Goal: Task Accomplishment & Management: Use online tool/utility

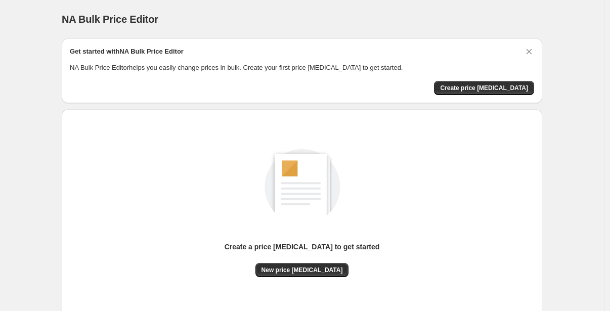
click at [186, 202] on div "Create a price [MEDICAL_DATA] to get started New price [MEDICAL_DATA]" at bounding box center [302, 203] width 464 height 150
click at [474, 88] on span "Create price [MEDICAL_DATA]" at bounding box center [484, 88] width 88 height 8
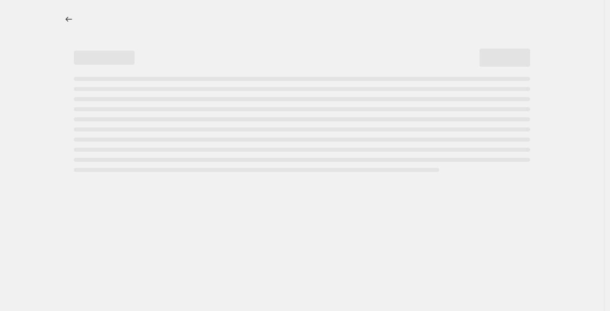
select select "percentage"
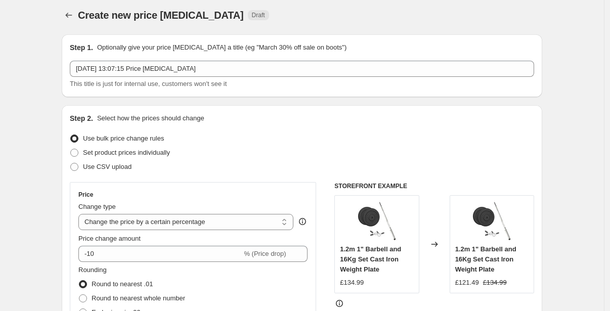
scroll to position [6, 0]
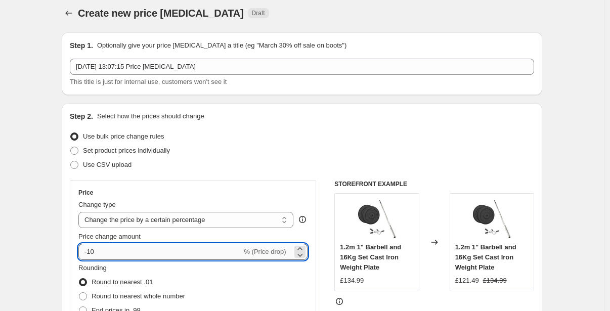
click at [140, 250] on input "-10" at bounding box center [159, 252] width 163 height 16
type input "-1"
type input "-4"
click at [152, 255] on input "0" at bounding box center [178, 252] width 200 height 16
type input "0"
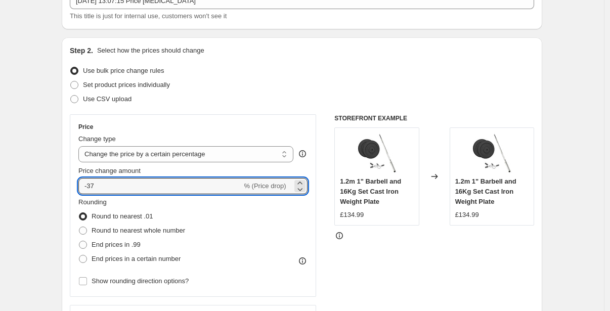
scroll to position [82, 0]
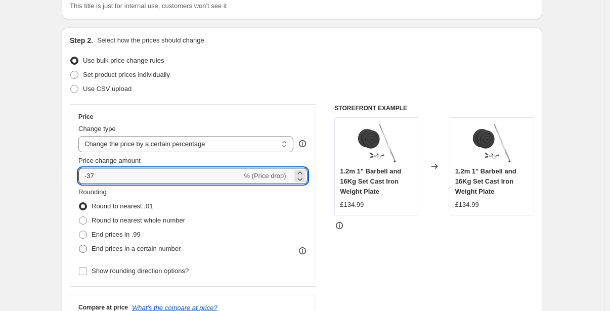
type input "-37"
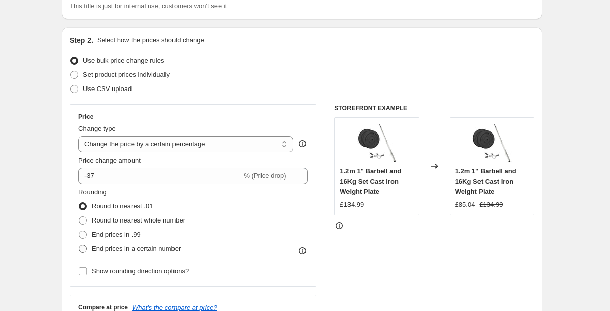
click at [152, 244] on span "End prices in a certain number" at bounding box center [136, 249] width 89 height 10
click at [79, 245] on input "End prices in a certain number" at bounding box center [79, 245] width 1 height 1
radio input "true"
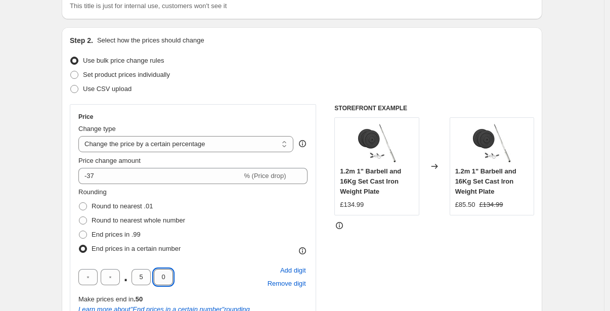
click at [167, 282] on input "0" at bounding box center [163, 277] width 19 height 16
type input "9"
click at [149, 278] on input "5" at bounding box center [141, 277] width 19 height 16
type input "7"
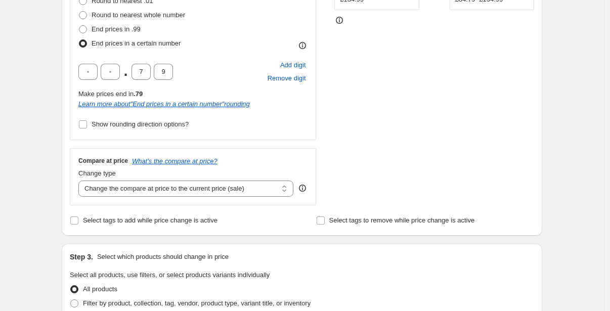
scroll to position [304, 0]
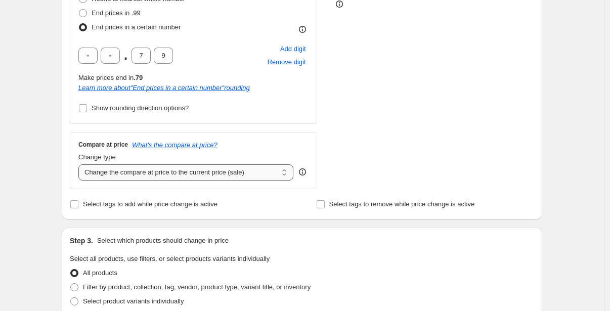
click at [136, 173] on select "Change the compare at price to the current price (sale) Change the compare at p…" at bounding box center [185, 172] width 215 height 16
select select "remove"
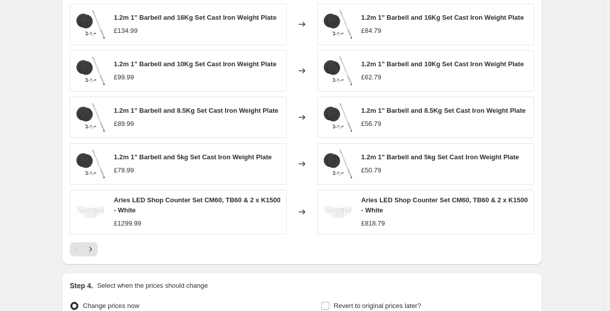
scroll to position [766, 0]
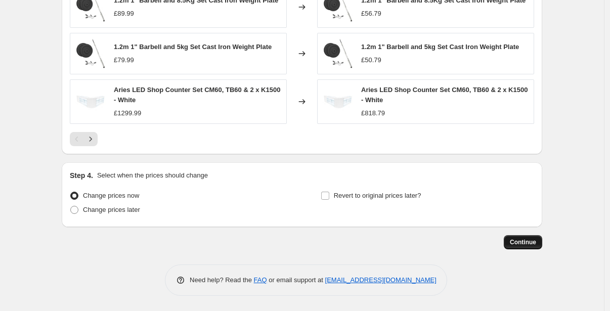
click at [516, 242] on span "Continue" at bounding box center [523, 242] width 26 height 8
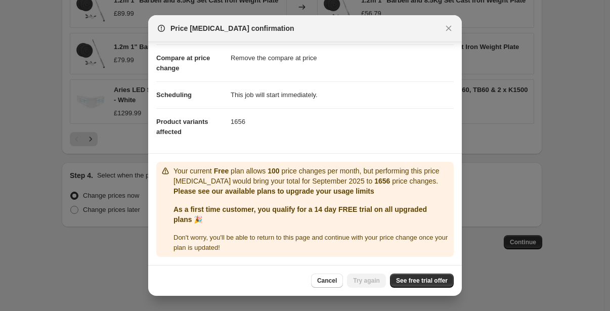
scroll to position [52, 0]
click at [416, 279] on span "See free trial offer" at bounding box center [422, 281] width 52 height 8
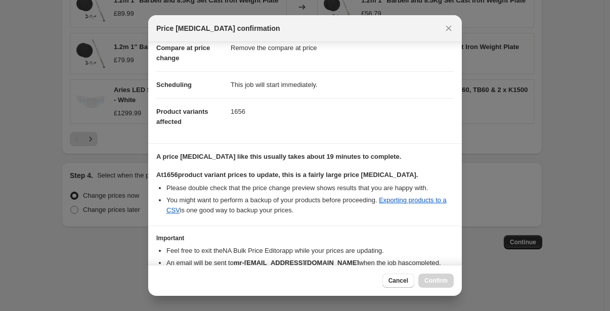
scroll to position [108, 0]
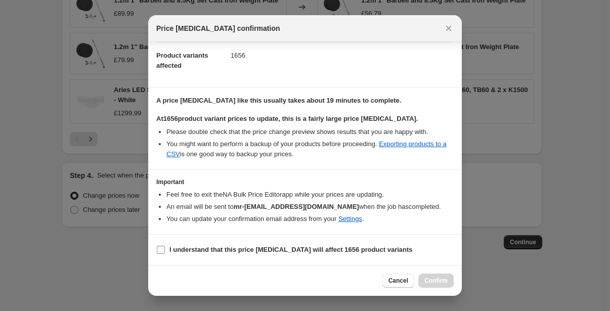
click at [191, 247] on b "I understand that this price change job will affect 1656 product variants" at bounding box center [290, 250] width 243 height 8
click at [165, 247] on input "I understand that this price change job will affect 1656 product variants" at bounding box center [161, 250] width 8 height 8
checkbox input "true"
click at [439, 281] on span "Confirm" at bounding box center [436, 281] width 23 height 8
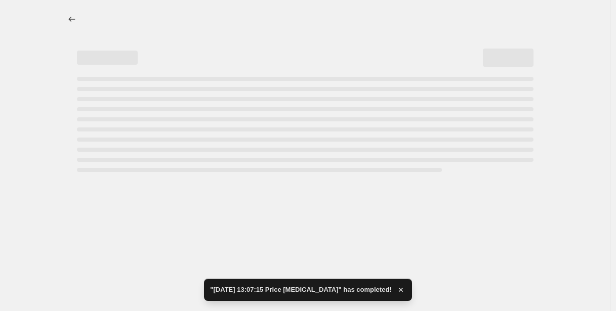
select select "percentage"
select select "remove"
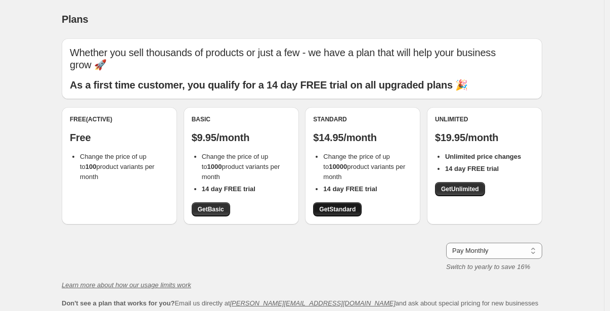
click at [353, 205] on span "Get Standard" at bounding box center [337, 209] width 36 height 8
